Goal: Task Accomplishment & Management: Use online tool/utility

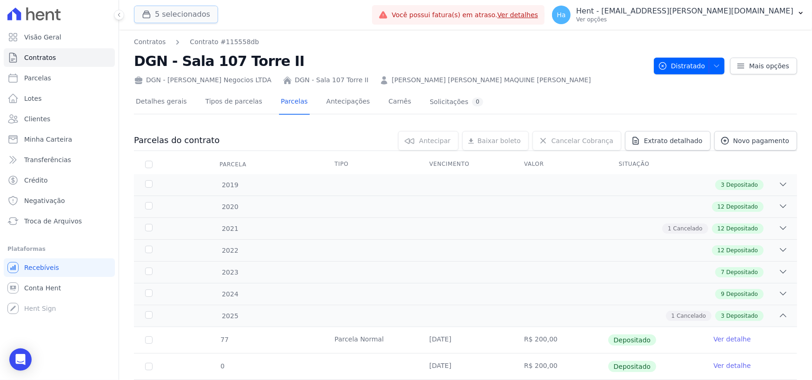
click at [178, 11] on button "5 selecionados" at bounding box center [176, 15] width 84 height 18
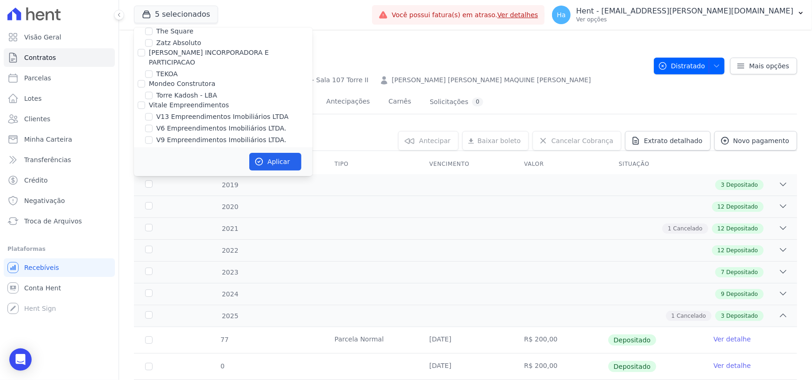
scroll to position [6374, 0]
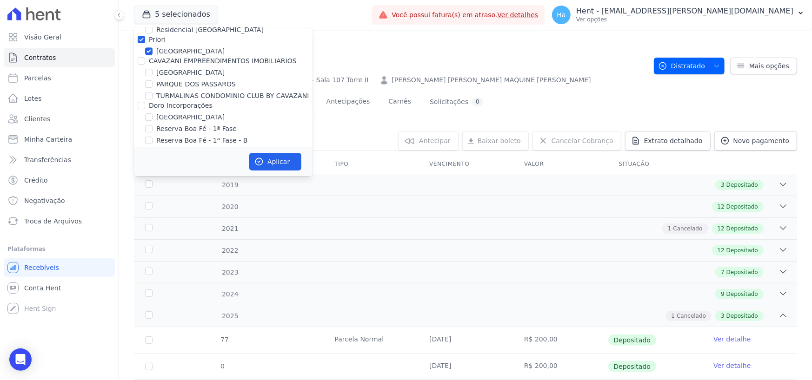
click at [138, 278] on div at bounding box center [141, 282] width 7 height 9
drag, startPoint x: 140, startPoint y: 86, endPoint x: 146, endPoint y: 91, distance: 8.1
click at [140, 279] on input "Laje Engenharia" at bounding box center [141, 282] width 7 height 7
checkbox input "true"
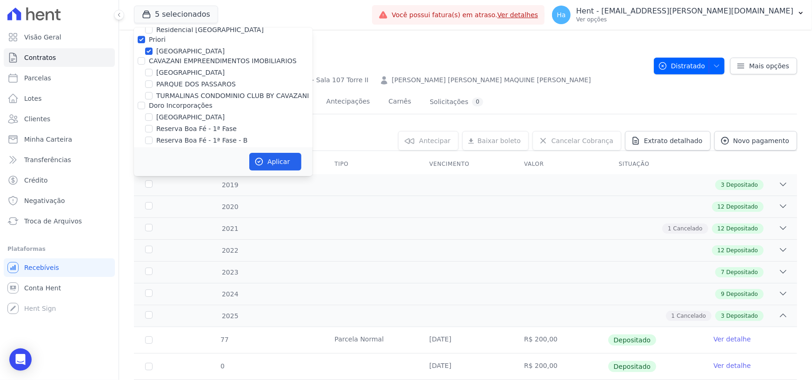
checkbox input "true"
click at [286, 165] on button "Aplicar" at bounding box center [275, 162] width 52 height 18
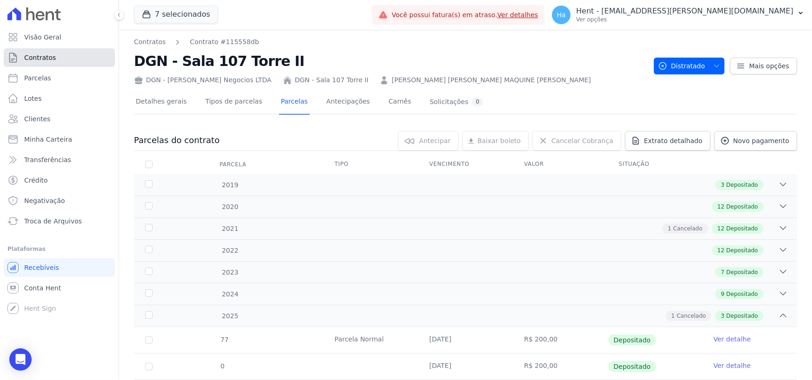
click at [42, 49] on link "Contratos" at bounding box center [59, 57] width 111 height 19
click at [40, 55] on span "Contratos" at bounding box center [40, 57] width 32 height 9
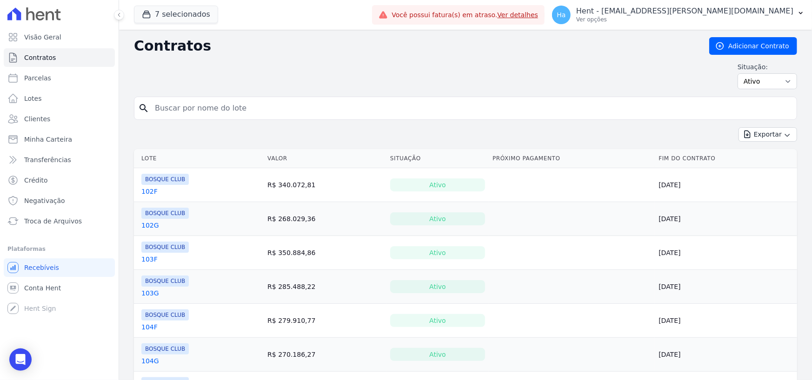
click at [247, 107] on input "search" at bounding box center [471, 108] width 644 height 19
type input "A - 308"
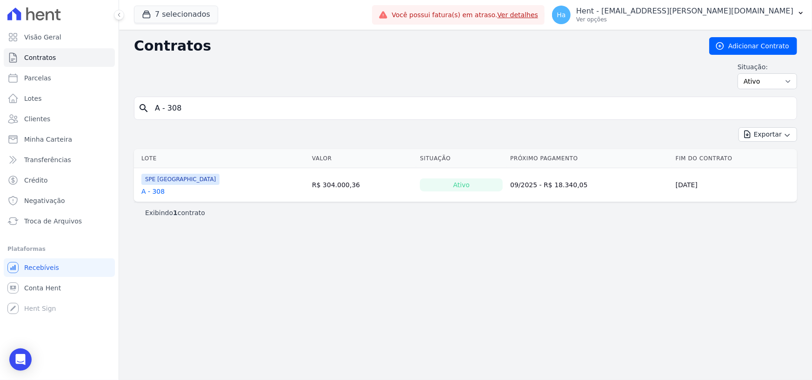
click at [156, 190] on link "A - 308" at bounding box center [152, 191] width 23 height 9
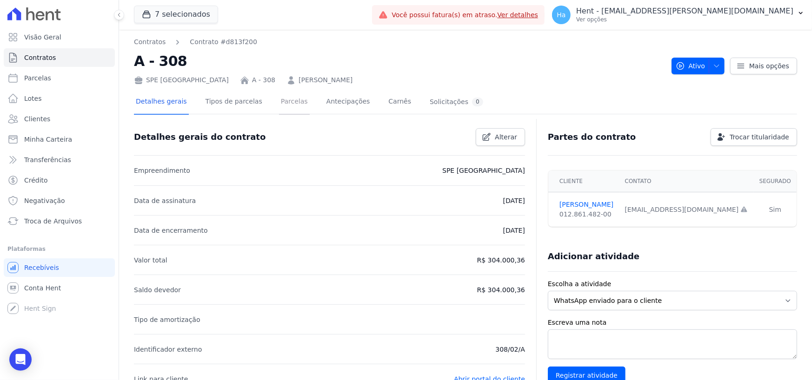
click at [285, 97] on link "Parcelas" at bounding box center [294, 102] width 31 height 25
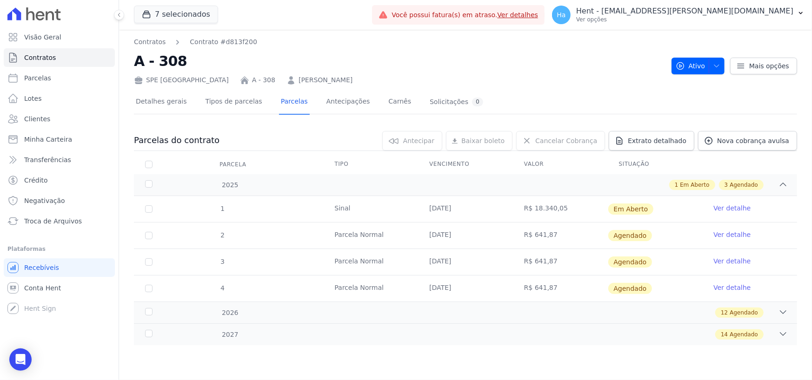
click at [737, 209] on link "Ver detalhe" at bounding box center [731, 208] width 37 height 9
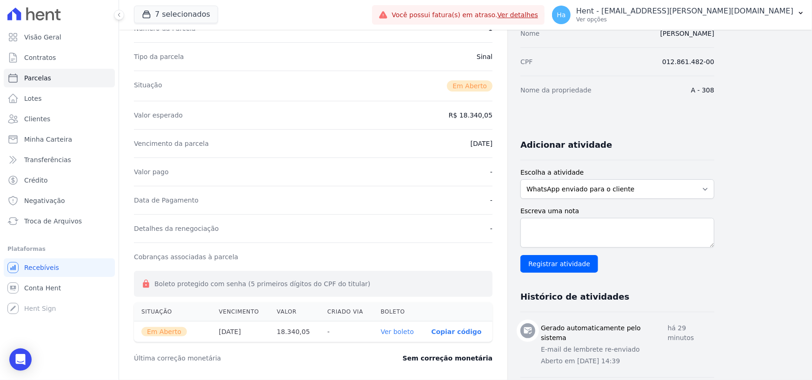
scroll to position [93, 0]
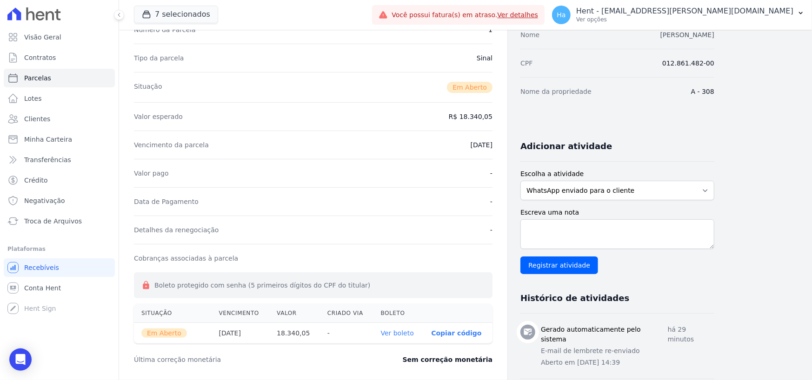
click at [676, 36] on link "[PERSON_NAME]" at bounding box center [687, 34] width 54 height 7
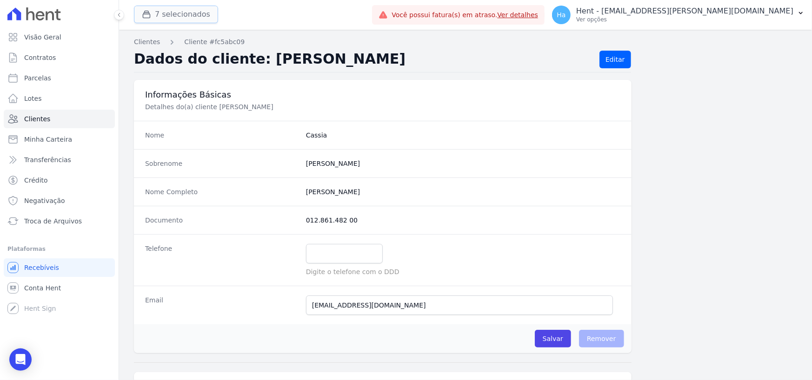
click at [186, 13] on button "7 selecionados" at bounding box center [176, 15] width 84 height 18
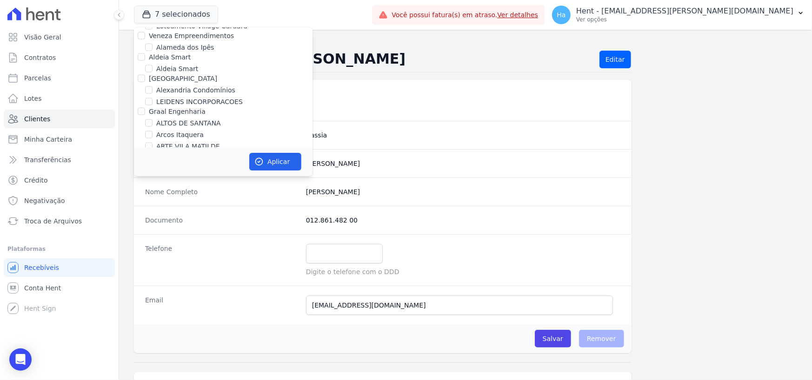
click at [152, 154] on input "BOSQUE CLUB" at bounding box center [148, 157] width 7 height 7
checkbox input "false"
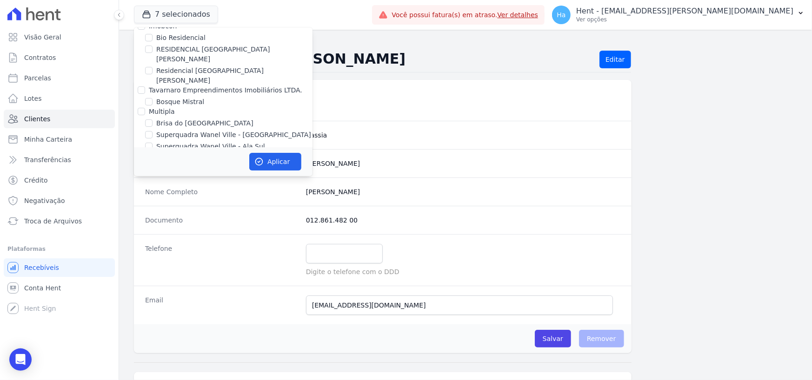
click at [146, 176] on input "Chã Grande Incorporações SPE LTDA" at bounding box center [148, 179] width 7 height 7
checkbox input "false"
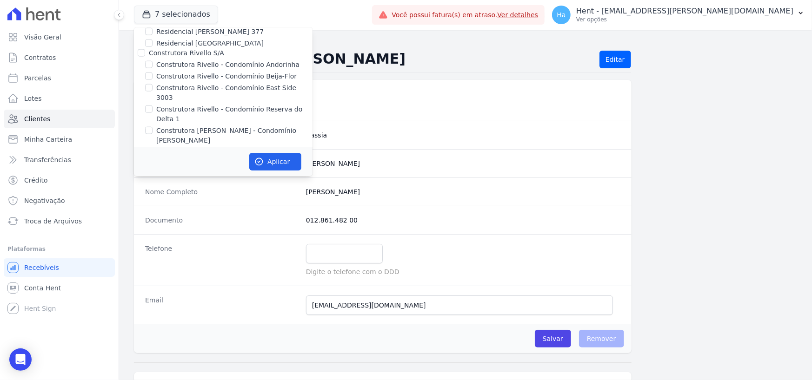
click at [140, 220] on input "[PERSON_NAME]" at bounding box center [141, 223] width 7 height 7
checkbox input "false"
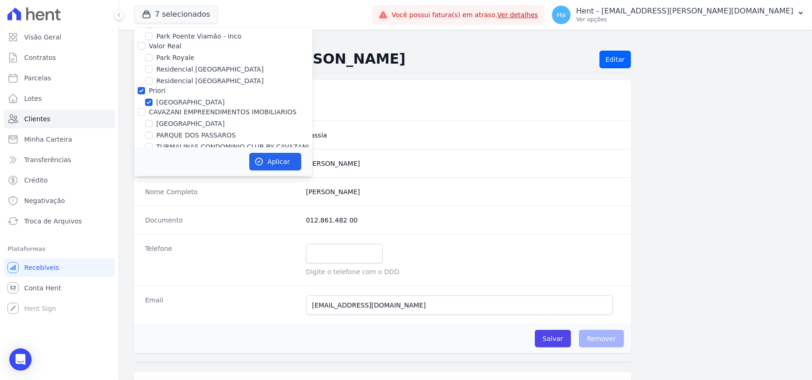
scroll to position [6325, 0]
click at [140, 327] on input "Laje Engenharia" at bounding box center [141, 330] width 7 height 7
checkbox input "false"
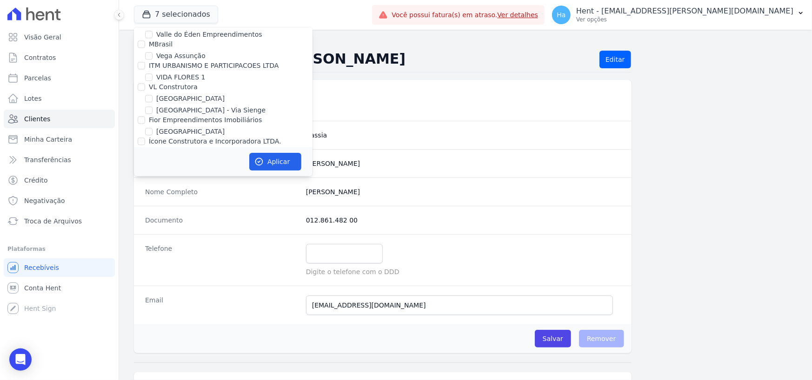
click at [277, 172] on div "Aplicar" at bounding box center [223, 161] width 179 height 29
click at [278, 162] on button "Aplicar" at bounding box center [275, 162] width 52 height 18
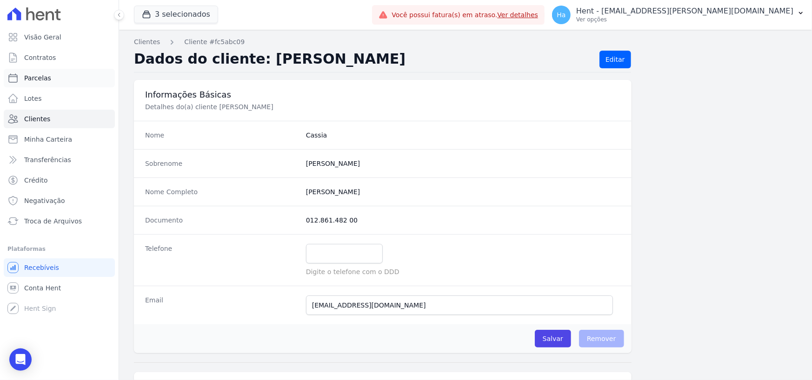
click at [55, 80] on link "Parcelas" at bounding box center [59, 78] width 111 height 19
select select
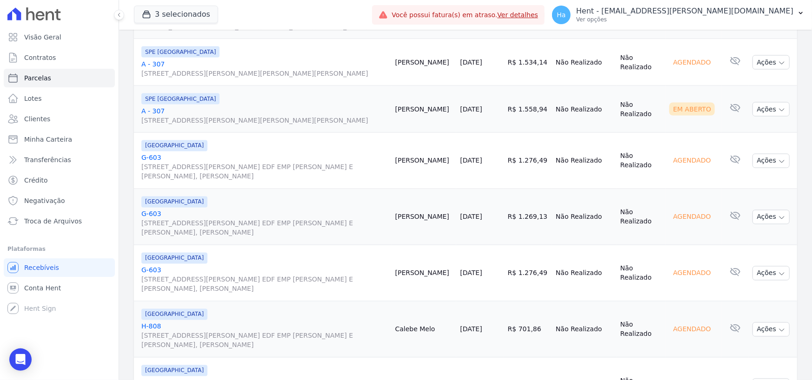
scroll to position [1163, 0]
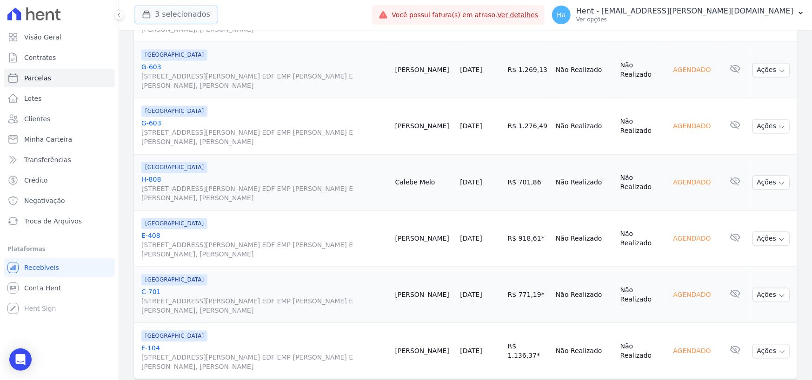
click at [171, 19] on button "3 selecionados" at bounding box center [176, 15] width 84 height 18
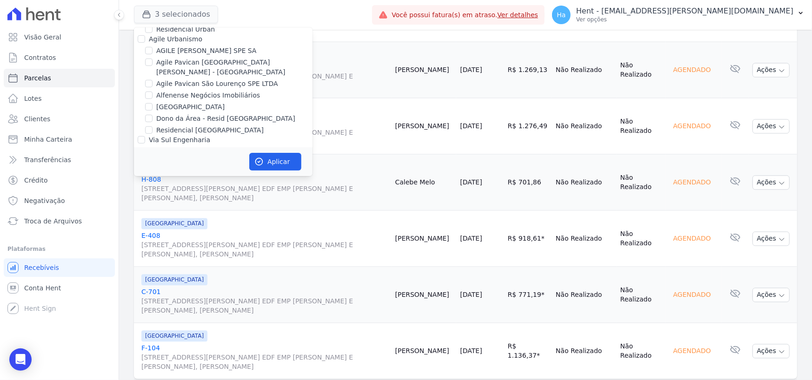
scroll to position [6143, 0]
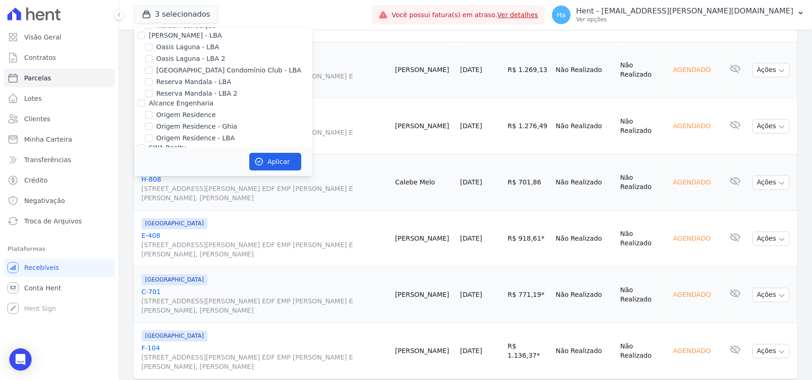
click at [138, 266] on input "Priori" at bounding box center [141, 269] width 7 height 7
checkbox input "false"
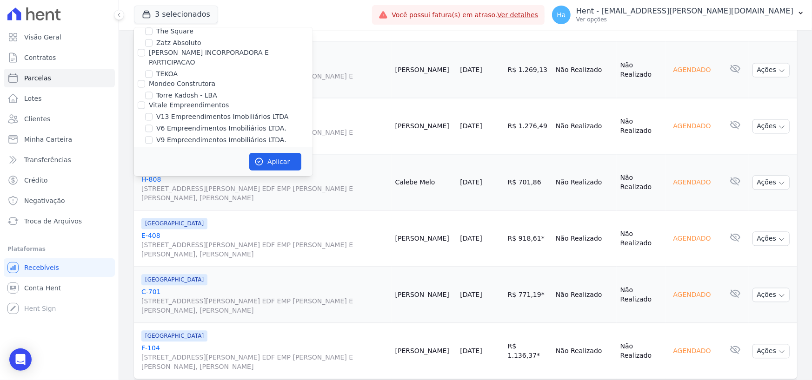
scroll to position [6374, 0]
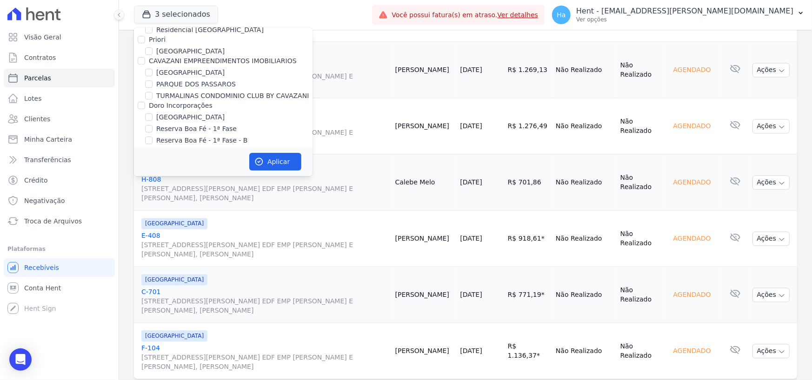
click at [147, 302] on input "SPE [GEOGRAPHIC_DATA]" at bounding box center [148, 305] width 7 height 7
checkbox input "false"
click at [274, 160] on button "Aplicar" at bounding box center [275, 162] width 52 height 18
select select
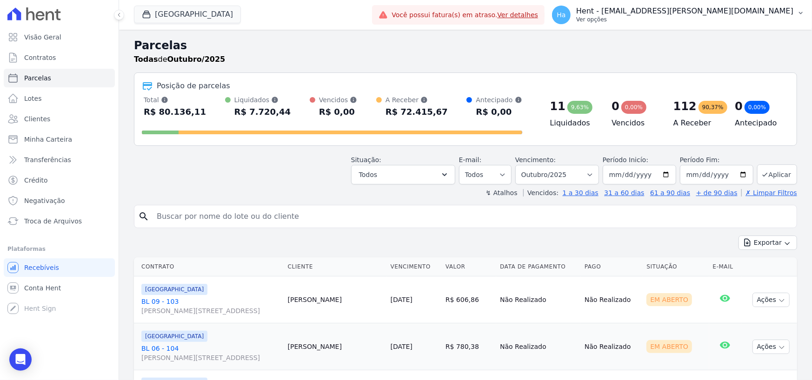
click at [798, 19] on button "Ha Hent - [EMAIL_ADDRESS][PERSON_NAME][DOMAIN_NAME] Ver opções" at bounding box center [678, 15] width 267 height 26
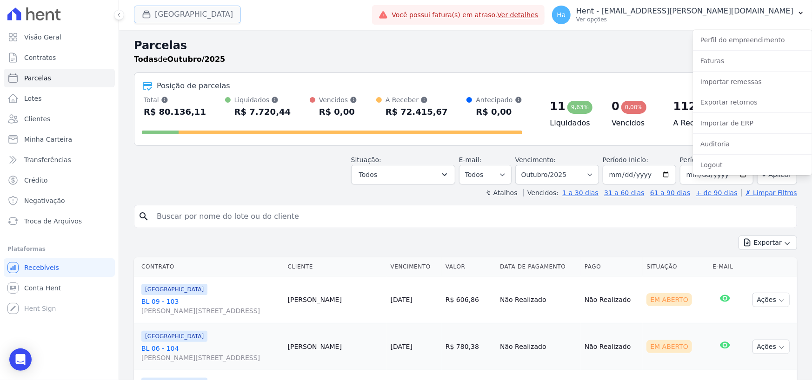
click at [188, 20] on button "[GEOGRAPHIC_DATA]" at bounding box center [187, 15] width 107 height 18
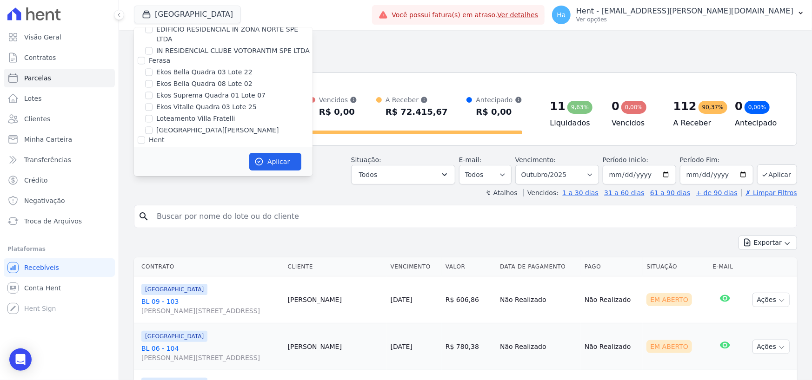
scroll to position [6131, 0]
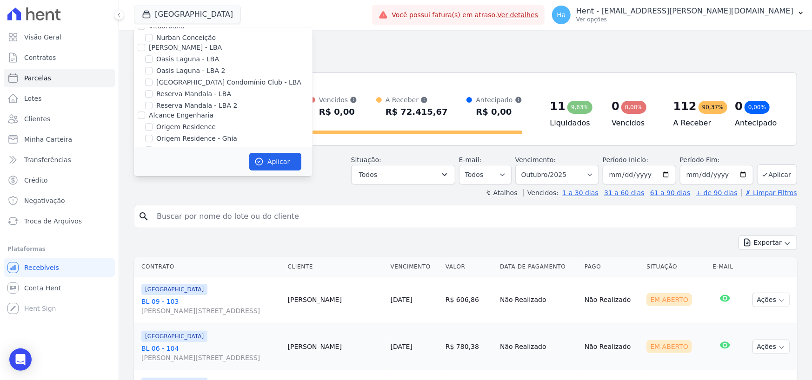
click at [143, 279] on input "Priori" at bounding box center [141, 282] width 7 height 7
checkbox input "true"
click at [273, 163] on button "Aplicar" at bounding box center [275, 162] width 52 height 18
select select
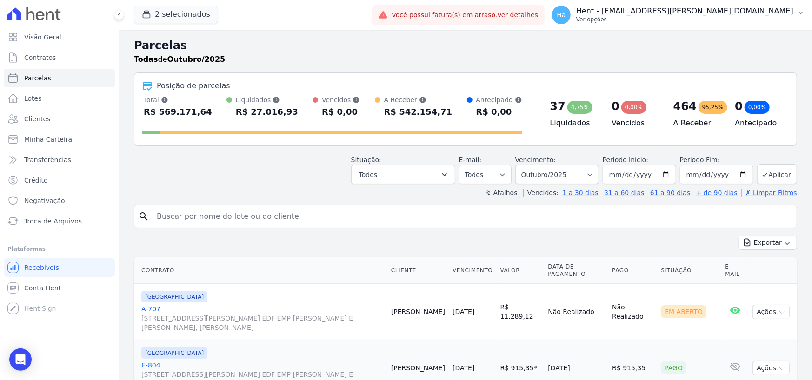
click at [738, 20] on p "Ver opções" at bounding box center [684, 19] width 217 height 7
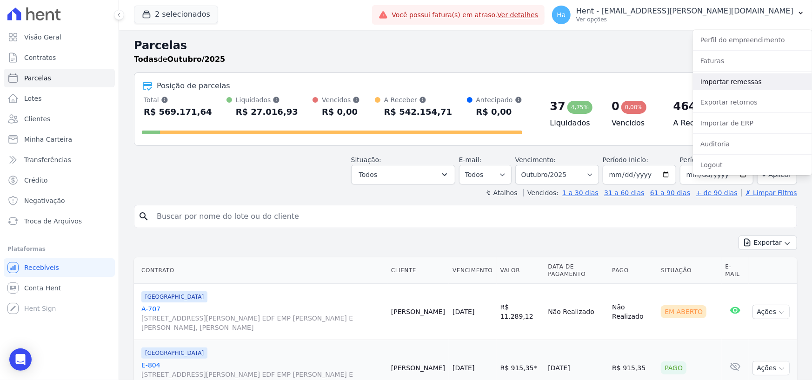
click at [728, 80] on link "Importar remessas" at bounding box center [752, 81] width 119 height 17
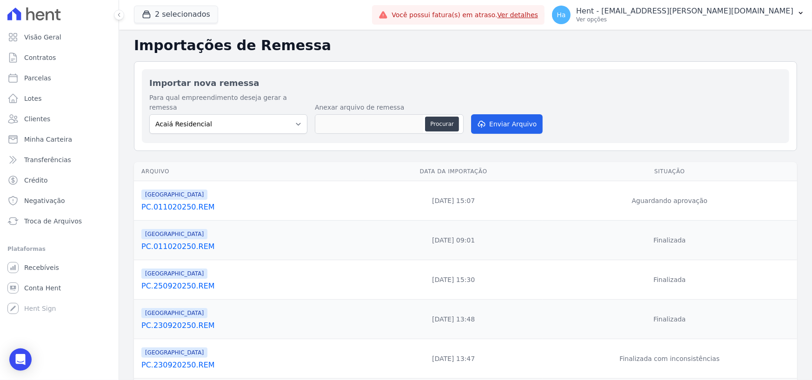
click at [192, 202] on link "PC.011020250.REM" at bounding box center [251, 207] width 220 height 11
